Goal: Check status: Check status

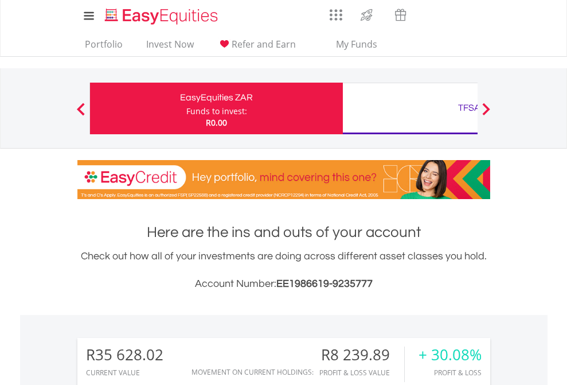
scroll to position [110, 180]
click at [186, 108] on div "Funds to invest:" at bounding box center [216, 110] width 61 height 11
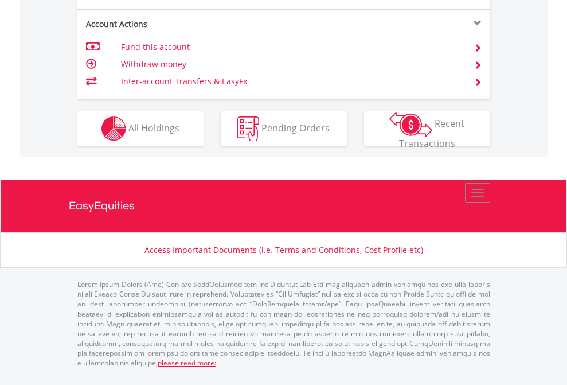
scroll to position [1099, 0]
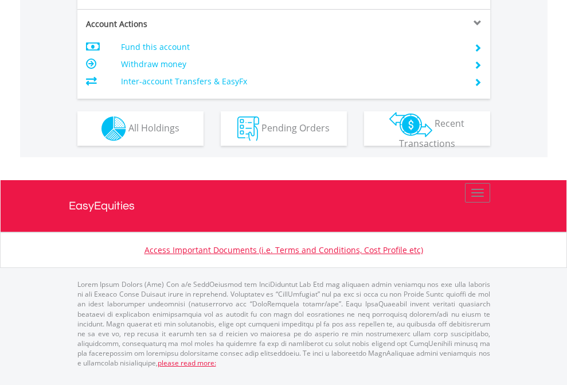
scroll to position [1076, 0]
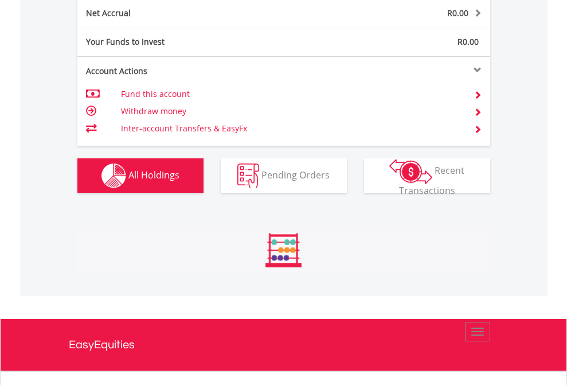
scroll to position [110, 180]
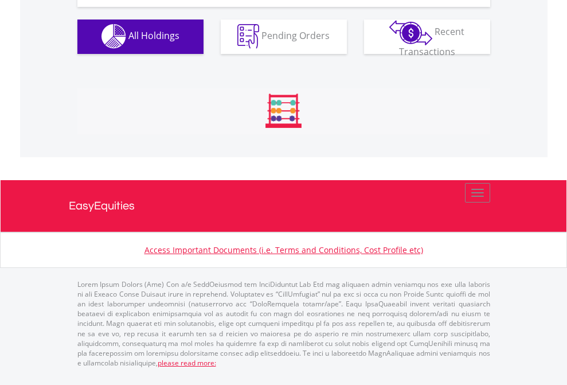
scroll to position [1135, 0]
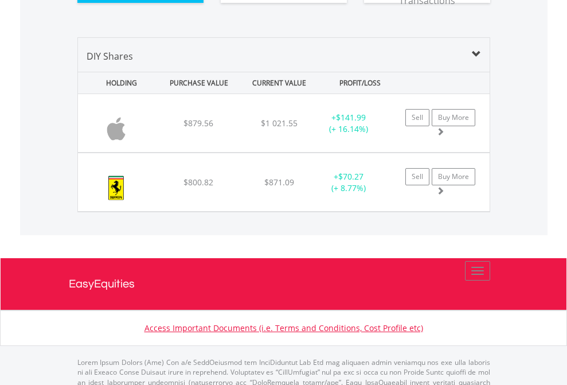
scroll to position [1275, 0]
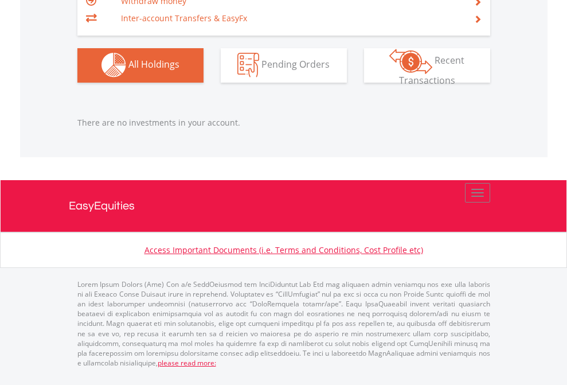
scroll to position [110, 180]
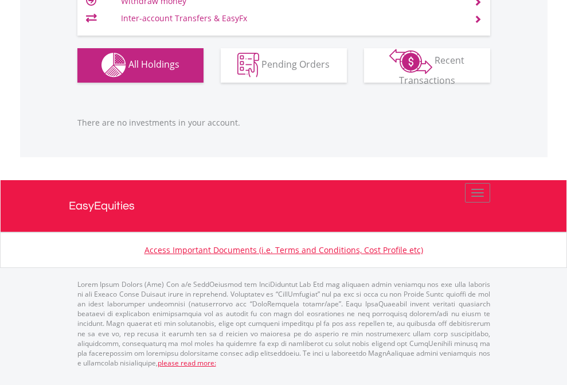
scroll to position [110, 180]
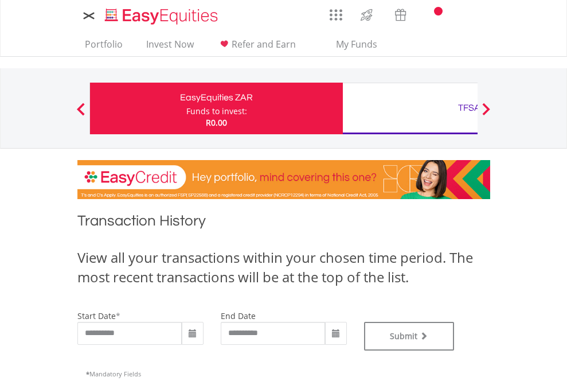
type input "**********"
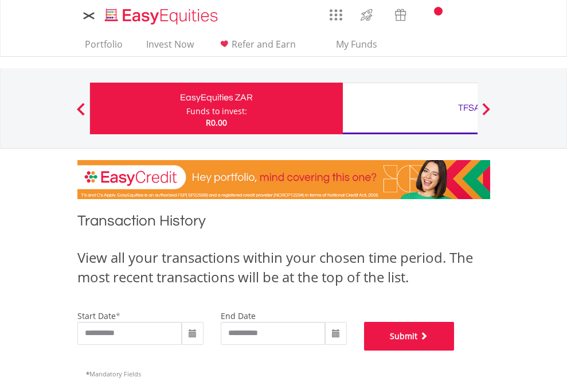
click at [454, 350] on button "Submit" at bounding box center [409, 335] width 91 height 29
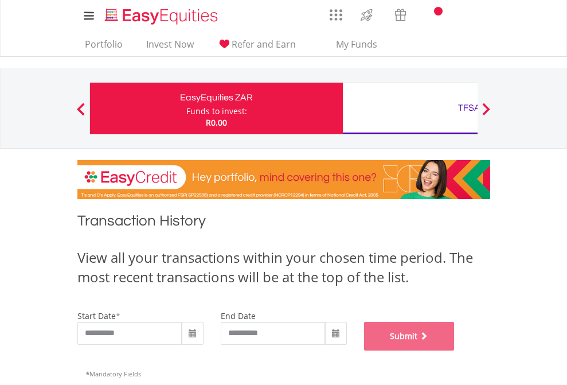
scroll to position [465, 0]
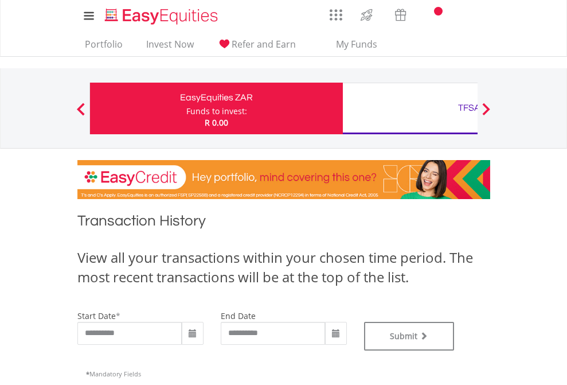
click at [410, 108] on div "TFSA" at bounding box center [469, 108] width 239 height 16
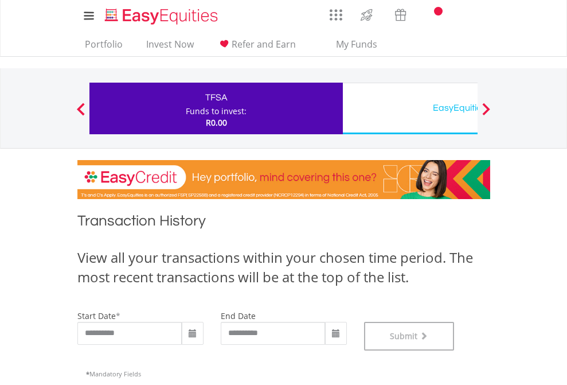
scroll to position [465, 0]
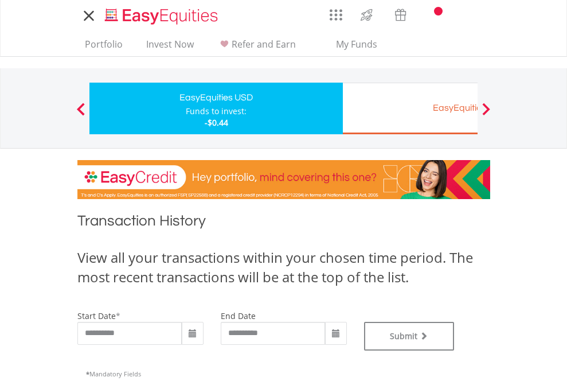
type input "**********"
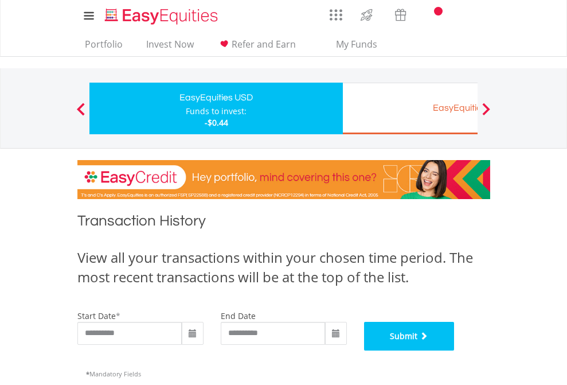
click at [454, 350] on button "Submit" at bounding box center [409, 335] width 91 height 29
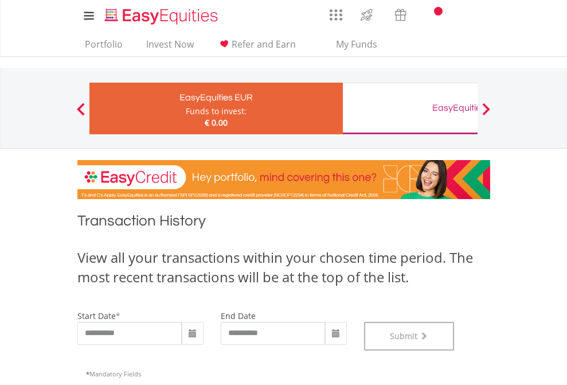
scroll to position [465, 0]
click at [410, 108] on div "EasyEquities GBP" at bounding box center [469, 108] width 239 height 16
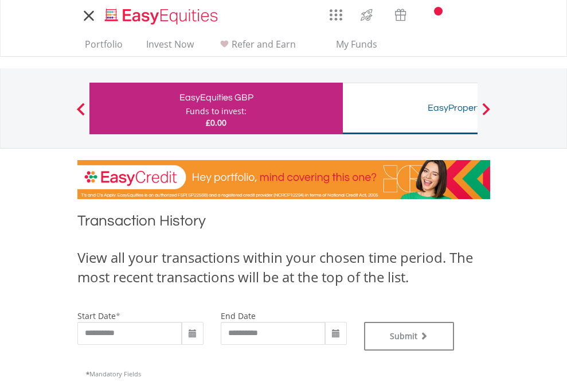
type input "**********"
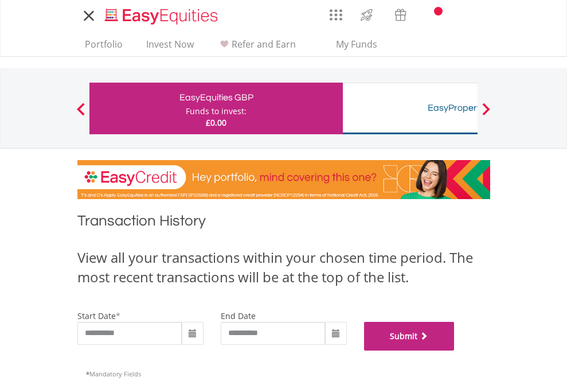
click at [454, 350] on button "Submit" at bounding box center [409, 335] width 91 height 29
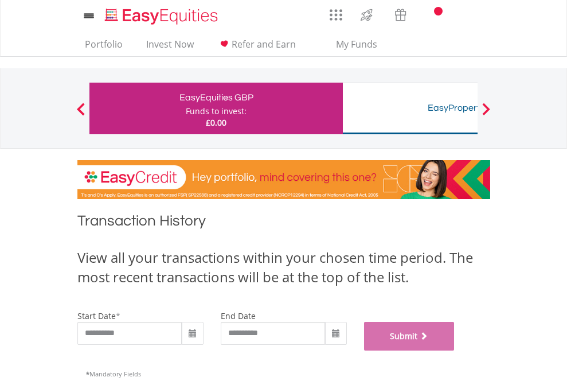
scroll to position [465, 0]
